Goal: Transaction & Acquisition: Purchase product/service

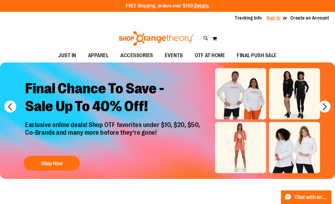
click at [273, 17] on link "Sign In" at bounding box center [273, 18] width 14 height 6
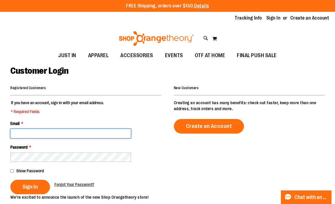
type input "**********"
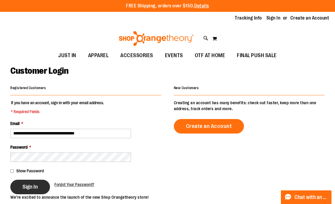
click at [34, 183] on span "Sign In" at bounding box center [29, 186] width 15 height 6
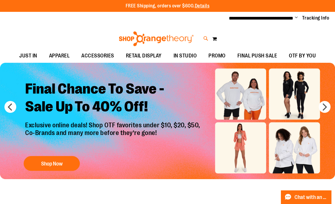
click at [205, 39] on icon at bounding box center [205, 38] width 5 height 7
click at [109, 33] on input "Search" at bounding box center [167, 33] width 264 height 19
type input "**********"
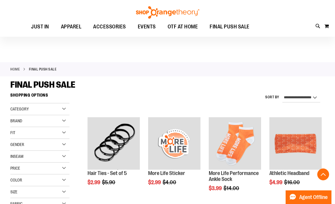
scroll to position [90, 0]
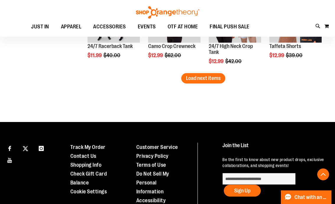
scroll to position [825, 0]
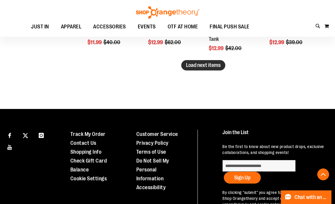
click at [207, 69] on button "Load next items" at bounding box center [203, 65] width 44 height 10
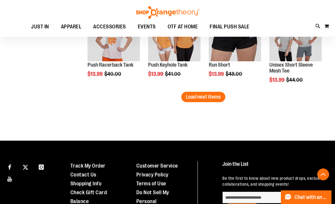
scroll to position [1031, 0]
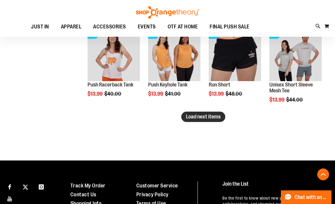
click at [203, 115] on span "Load next items" at bounding box center [203, 116] width 35 height 6
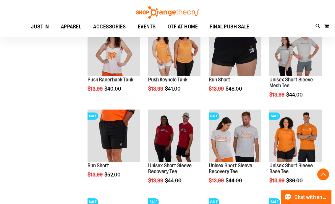
scroll to position [1036, 0]
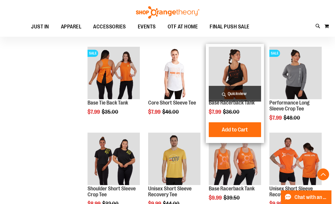
scroll to position [243, 0]
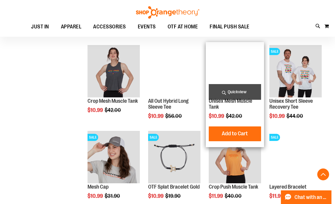
scroll to position [575, 0]
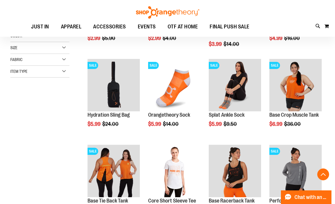
scroll to position [145, 0]
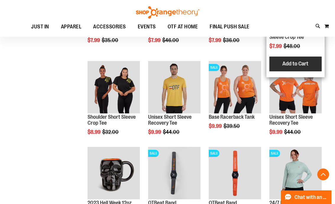
scroll to position [317, 0]
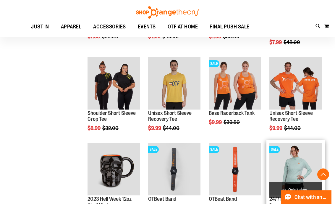
scroll to position [621, 0]
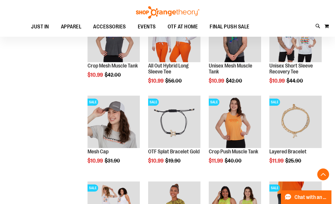
click at [287, 9] on div "Toggle Nav Search Popular Suggestions Advanced Search" at bounding box center [167, 18] width 335 height 37
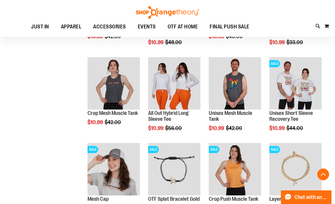
scroll to position [183, 0]
